Goal: Task Accomplishment & Management: Use online tool/utility

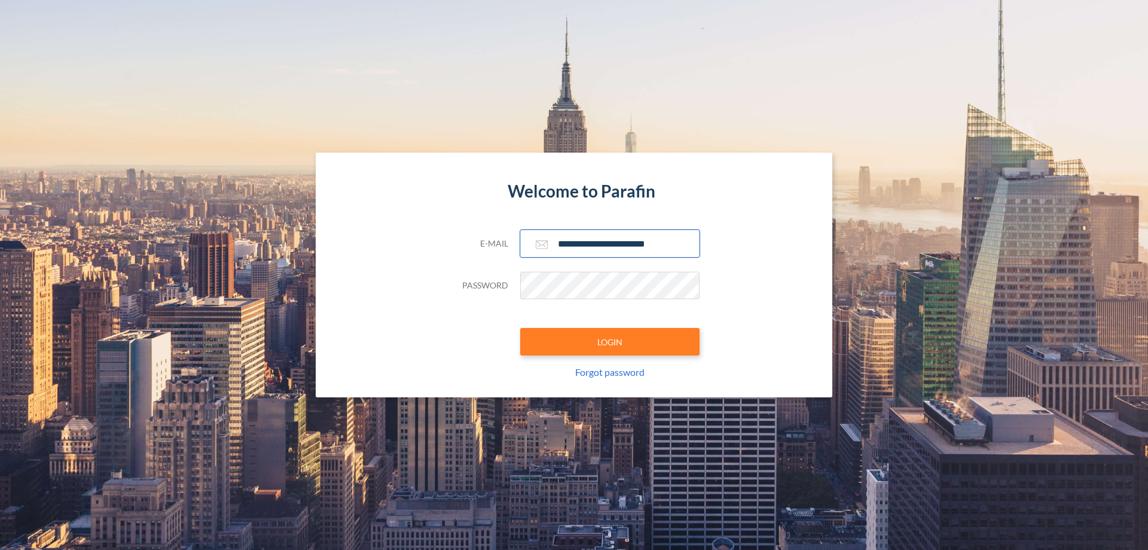
type input "**********"
click at [610, 342] on button "LOGIN" at bounding box center [609, 342] width 179 height 28
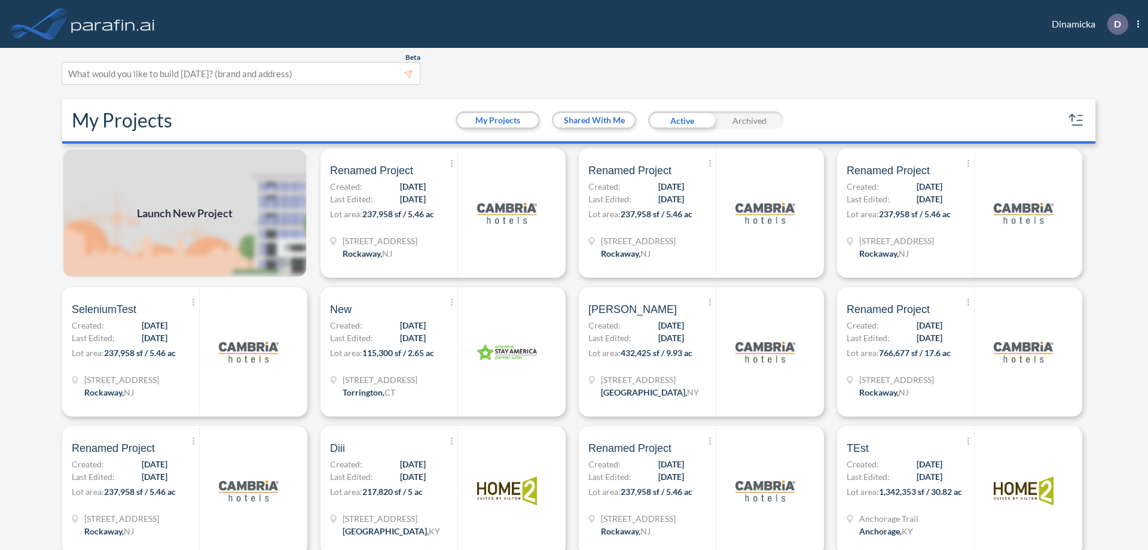
scroll to position [3, 0]
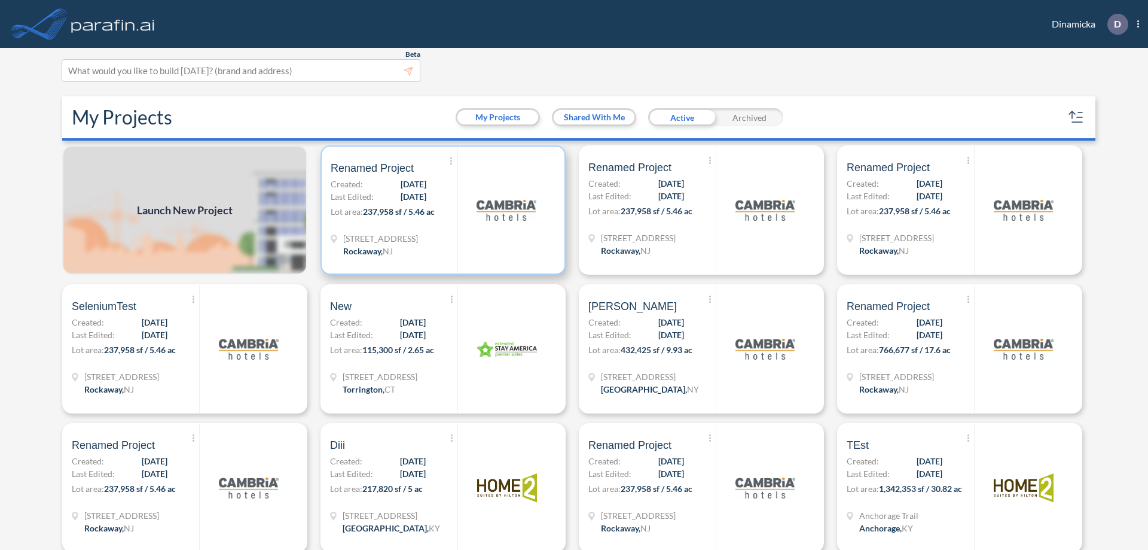
click at [441, 210] on p "Lot area: 237,958 sf / 5.46 ac" at bounding box center [394, 213] width 127 height 17
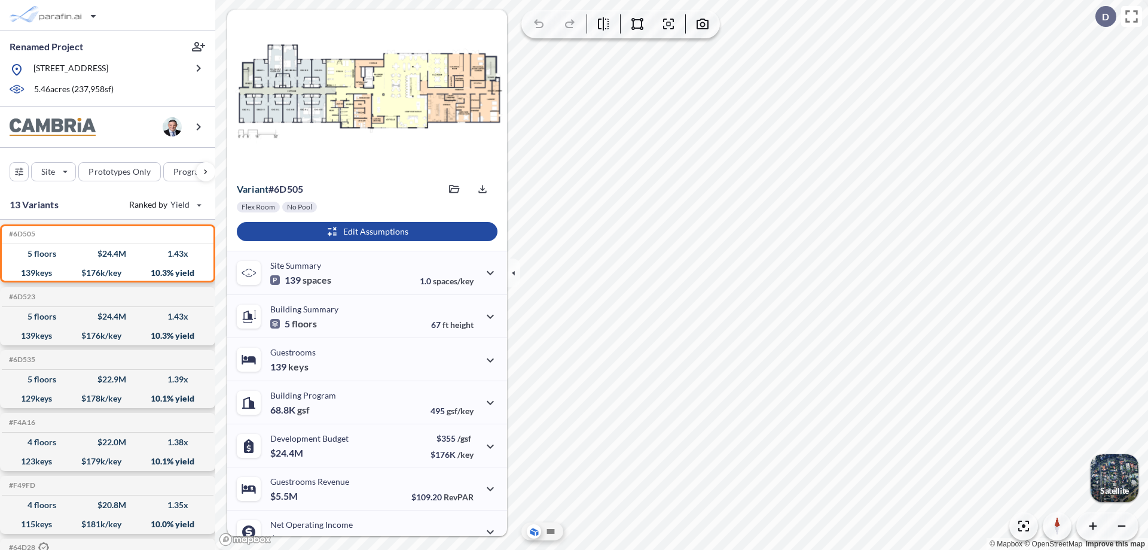
scroll to position [60, 0]
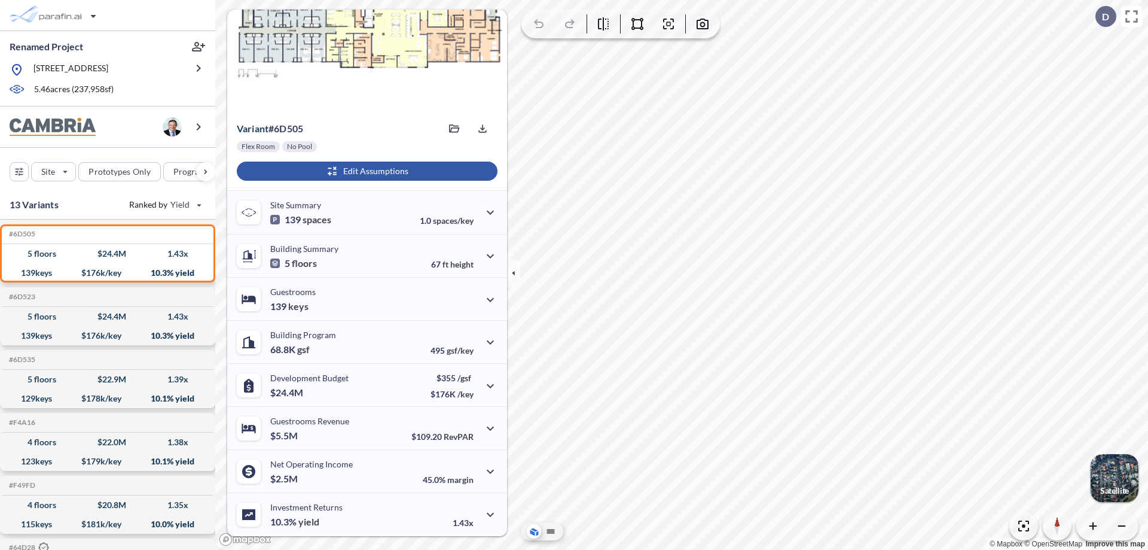
click at [365, 171] on div "button" at bounding box center [367, 170] width 261 height 19
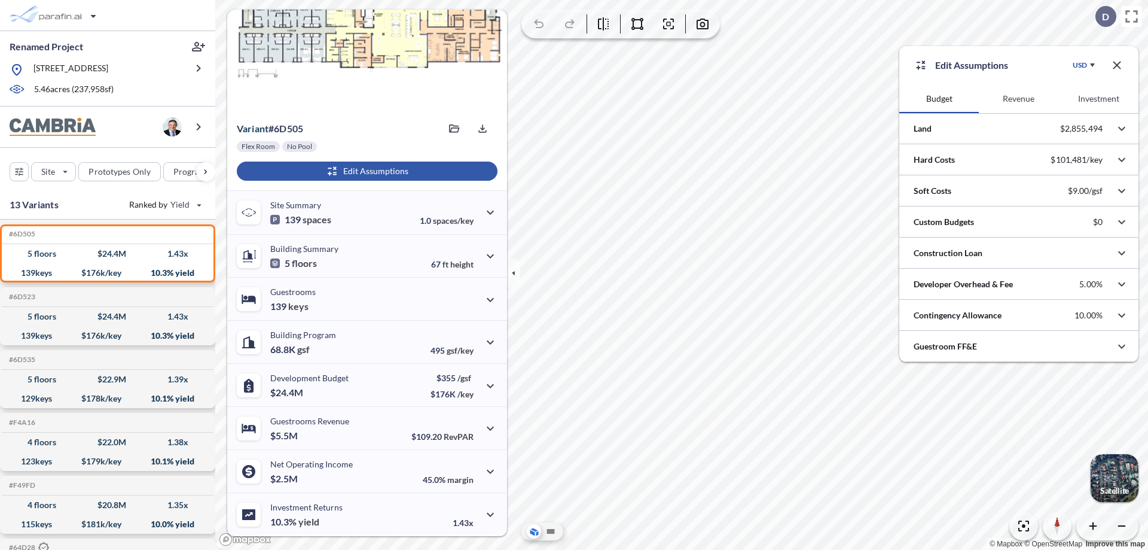
click at [1019, 99] on button "Revenue" at bounding box center [1019, 98] width 80 height 29
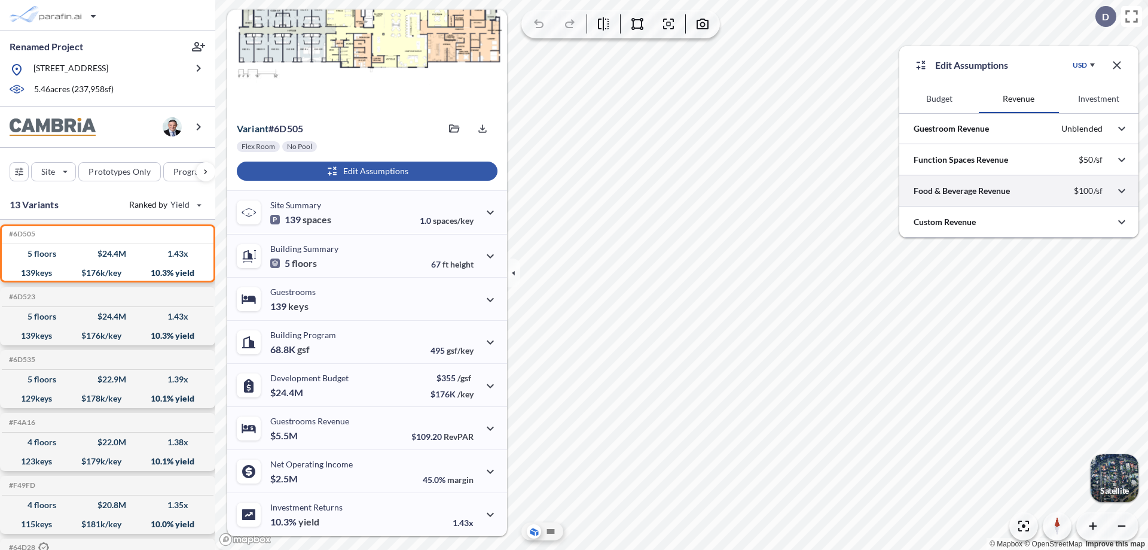
click at [1019, 191] on div at bounding box center [1019, 190] width 239 height 31
